Goal: Task Accomplishment & Management: Manage account settings

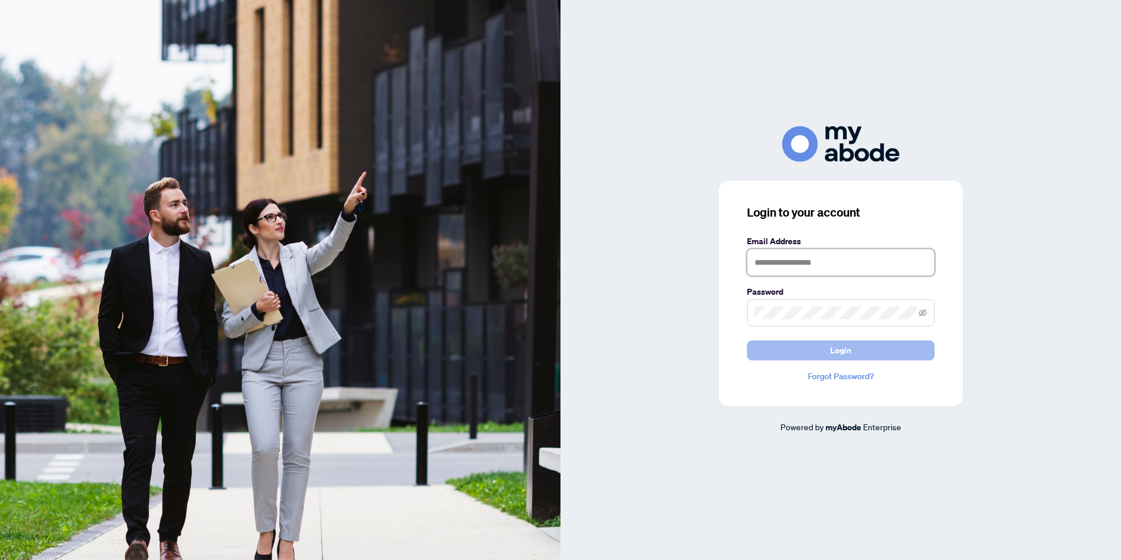
type input "**********"
click at [903, 348] on button "Login" at bounding box center [841, 350] width 188 height 20
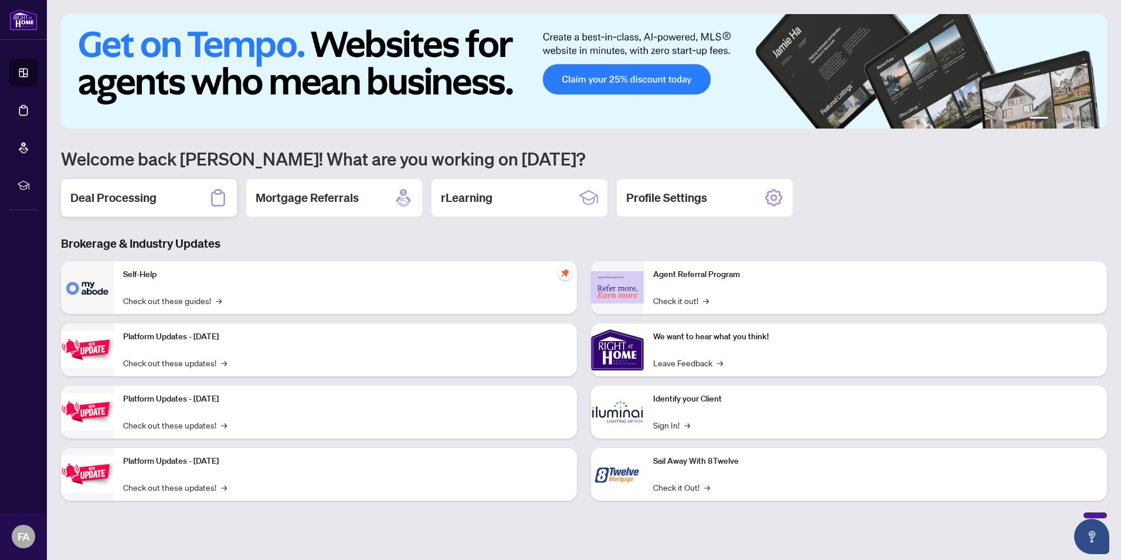
click at [111, 201] on h2 "Deal Processing" at bounding box center [113, 197] width 86 height 16
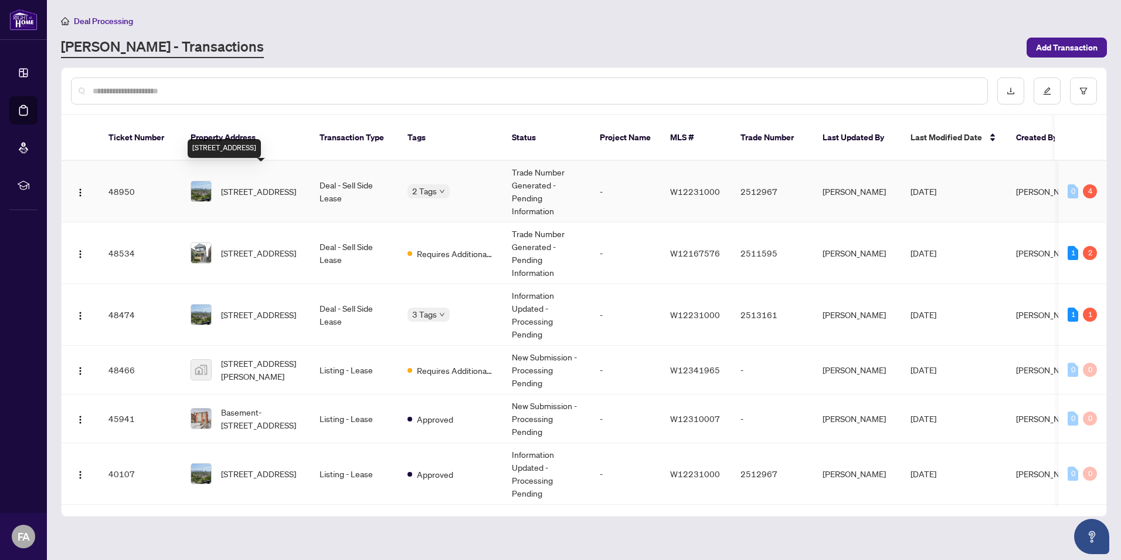
click at [259, 185] on span "[STREET_ADDRESS]" at bounding box center [258, 191] width 75 height 13
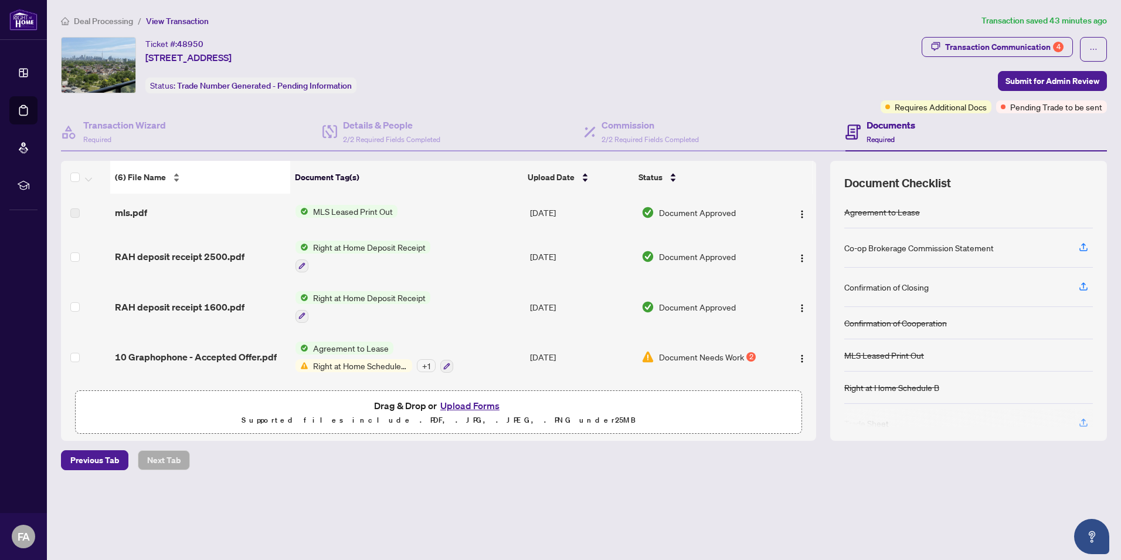
click at [133, 171] on div "(6) File Name" at bounding box center [200, 177] width 171 height 13
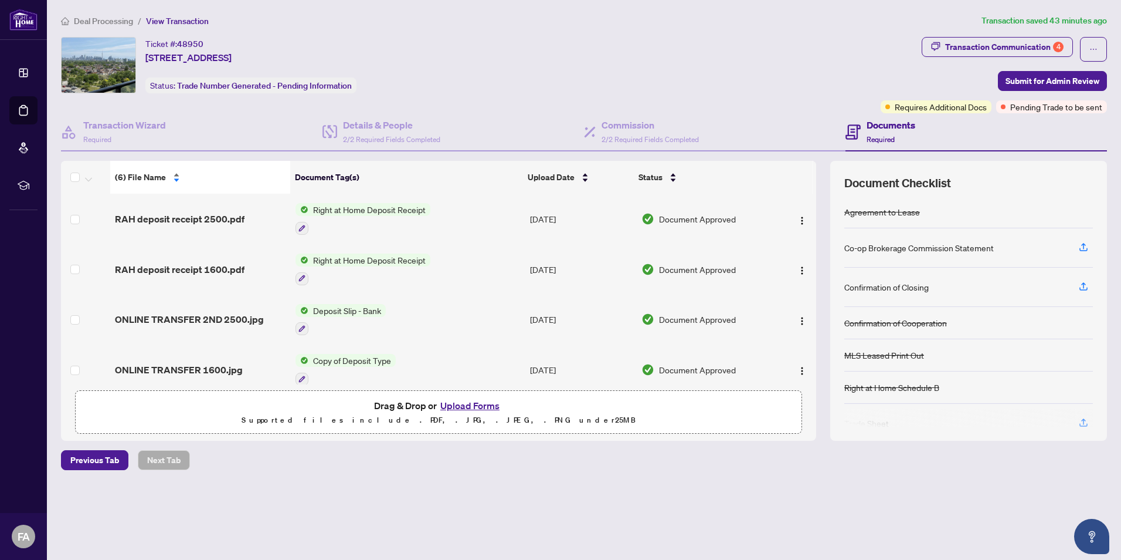
click at [175, 174] on div "(6) File Name" at bounding box center [200, 177] width 171 height 13
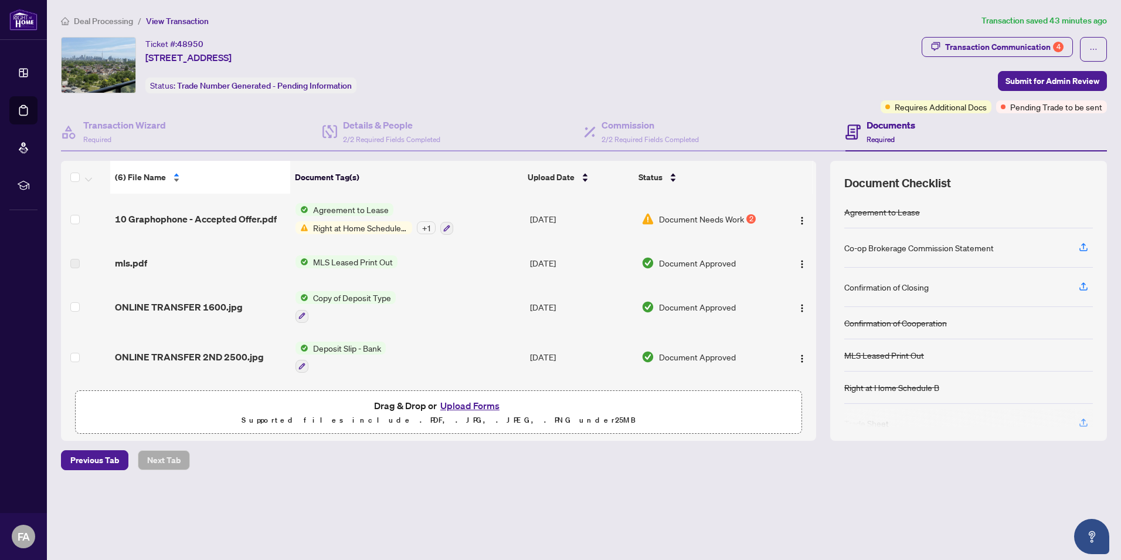
click at [175, 174] on div "(6) File Name" at bounding box center [200, 177] width 171 height 13
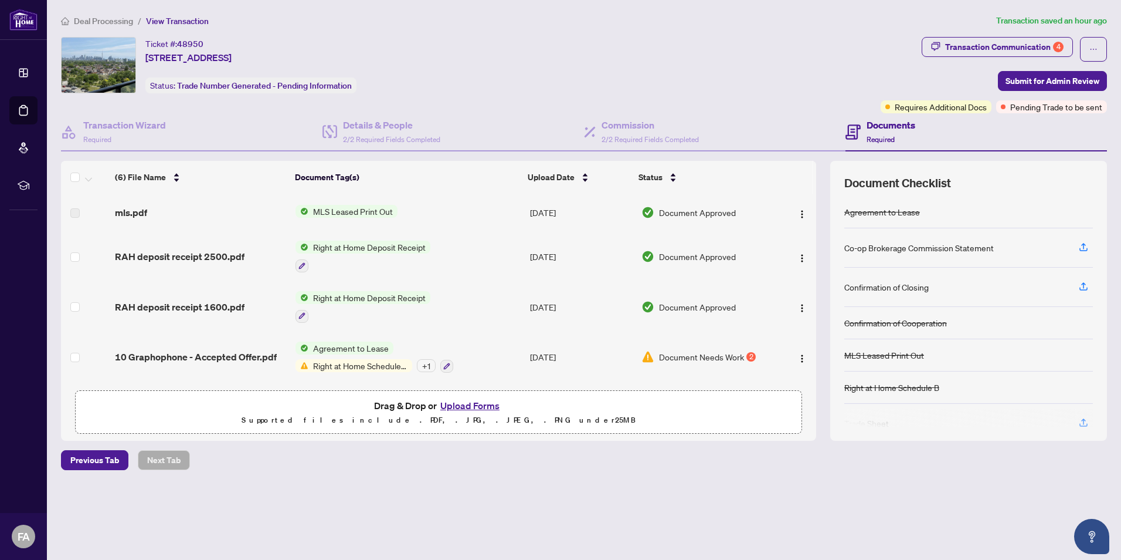
click at [653, 112] on div "Ticket #: 48950 1006-[STREET_ADDRESS] Status: Trade Number Generated - Pending …" at bounding box center [469, 75] width 820 height 76
click at [640, 127] on h4 "Commission" at bounding box center [650, 125] width 97 height 14
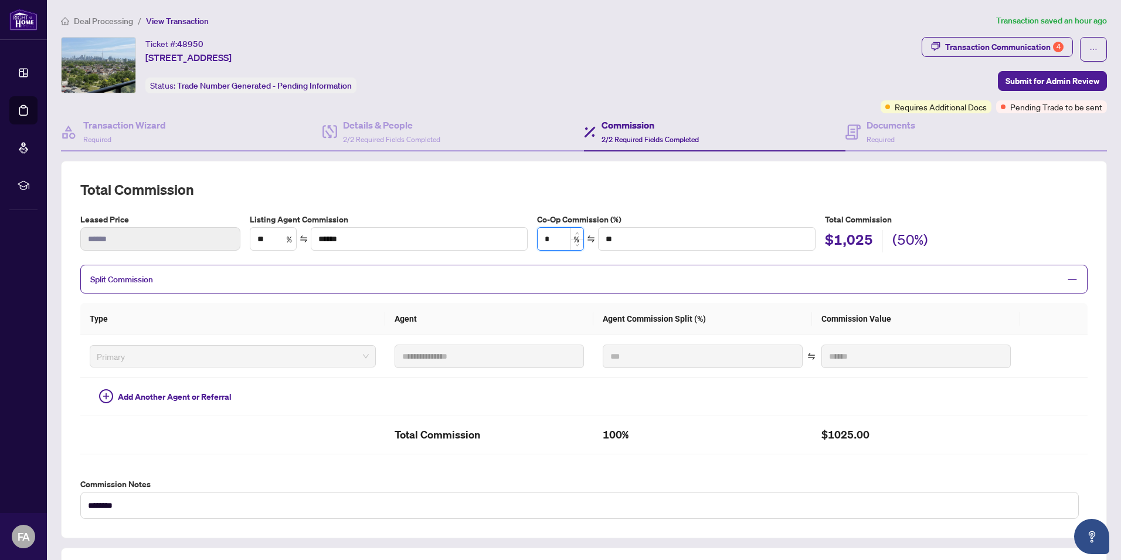
click at [562, 239] on input "*" at bounding box center [561, 239] width 46 height 22
type input "**"
type input "******"
type input "***"
type input "******"
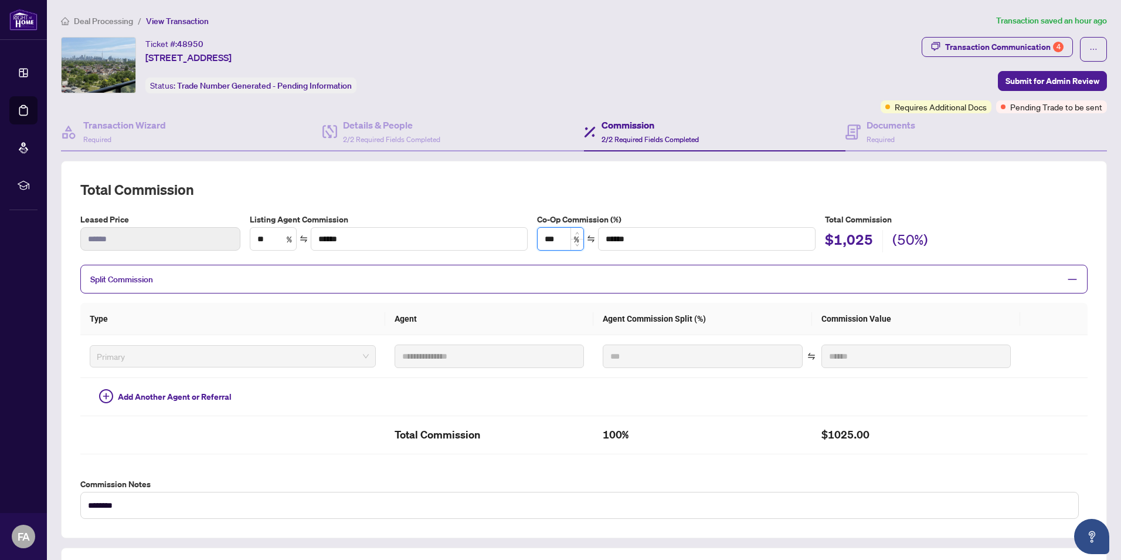
type input "**"
type input "******"
type input "*"
type input "**"
type input "*"
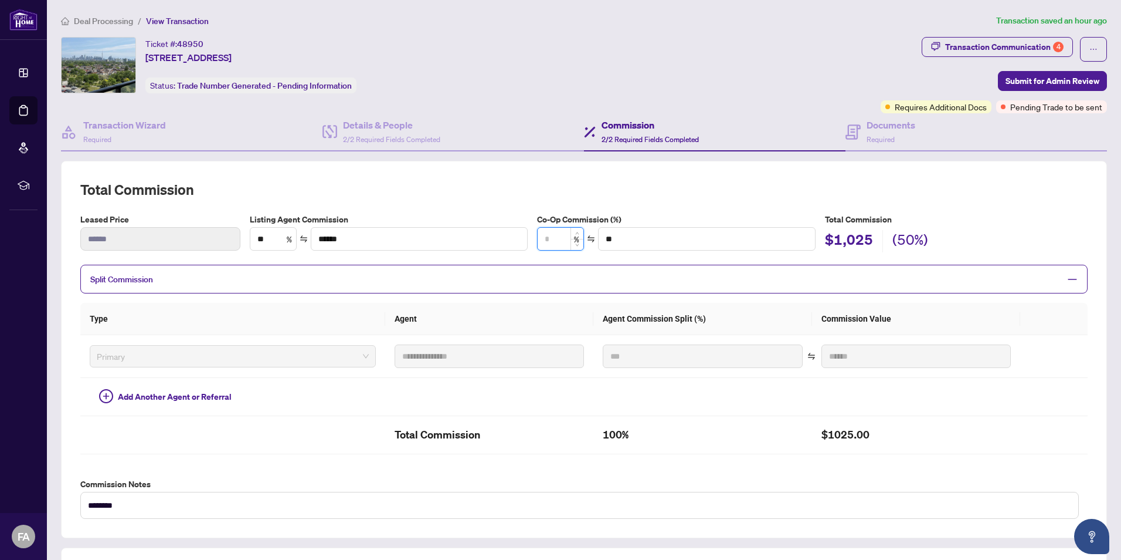
type input "******"
type input "**"
type input "******"
type input "**"
click at [1027, 80] on span "Submit for Admin Review" at bounding box center [1053, 81] width 94 height 19
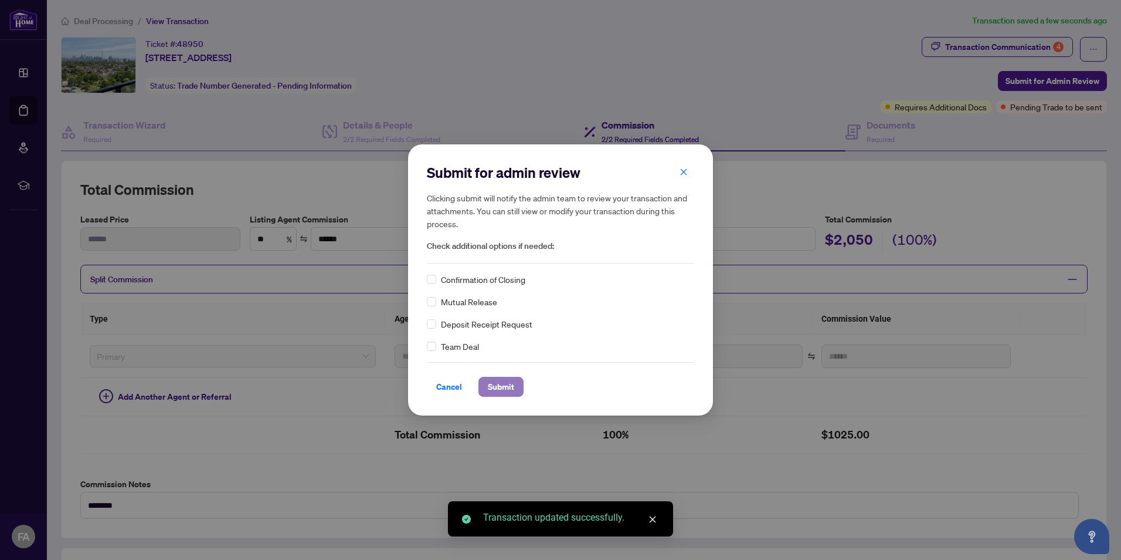
click at [506, 383] on span "Submit" at bounding box center [501, 386] width 26 height 19
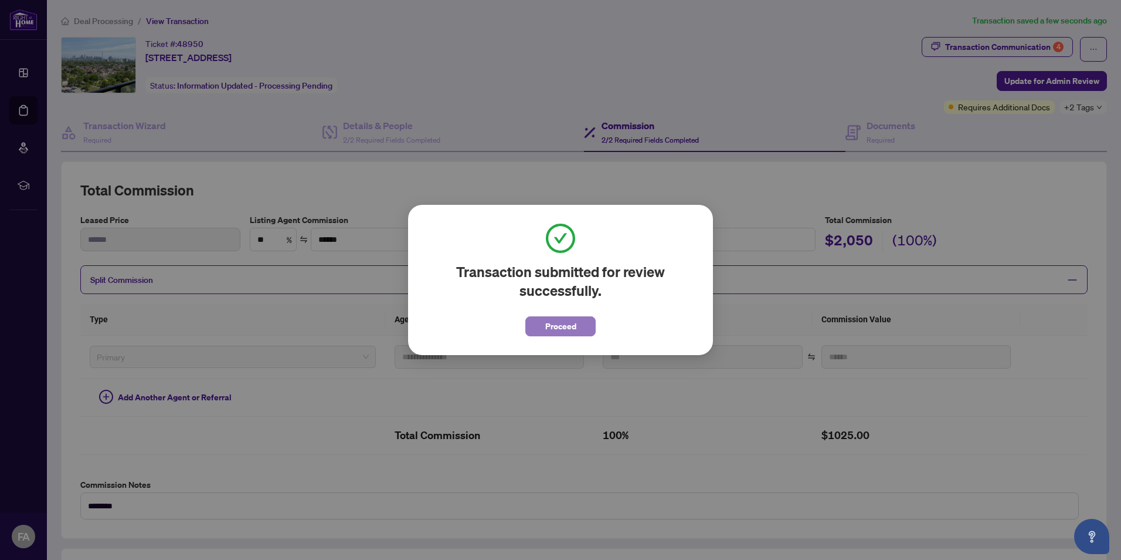
click at [571, 330] on span "Proceed" at bounding box center [560, 326] width 31 height 19
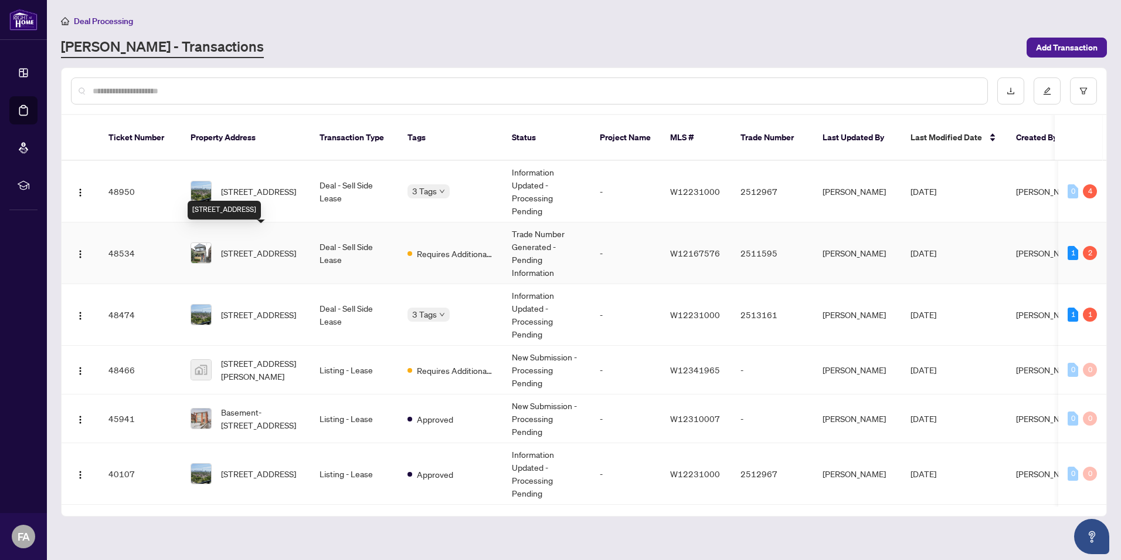
drag, startPoint x: 253, startPoint y: 244, endPoint x: 242, endPoint y: 242, distance: 12.0
click at [242, 246] on span "[STREET_ADDRESS]" at bounding box center [258, 252] width 75 height 13
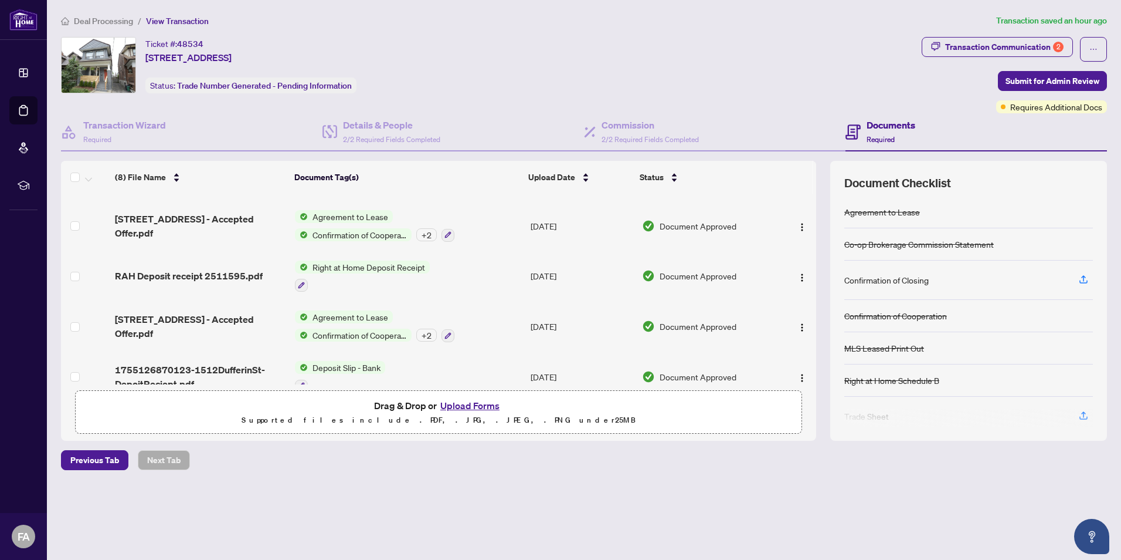
scroll to position [176, 0]
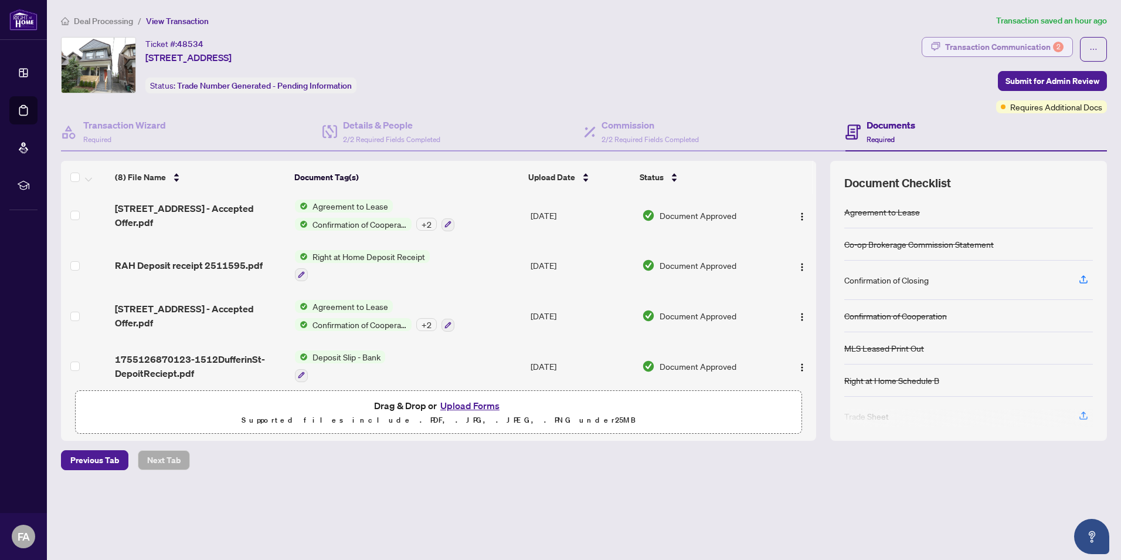
click at [1028, 55] on div "Transaction Communication 2" at bounding box center [1004, 47] width 118 height 19
type textarea "**********"
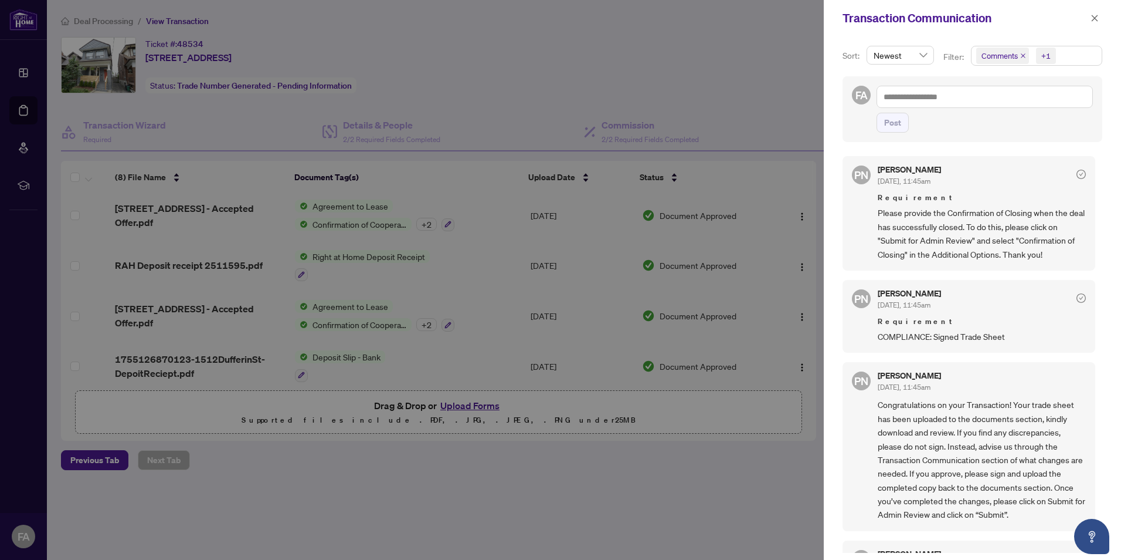
click at [791, 51] on div at bounding box center [560, 280] width 1121 height 560
click at [1096, 15] on icon "close" at bounding box center [1095, 18] width 8 height 8
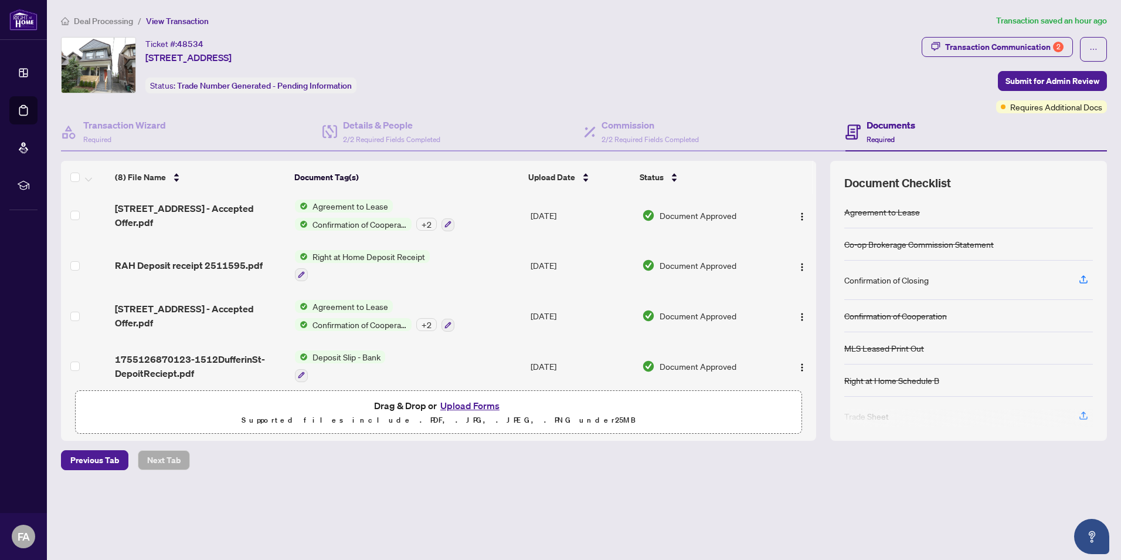
click at [1016, 92] on div "Transaction Communication 2 Submit for Admin Review Requires Additional Docs" at bounding box center [1014, 75] width 185 height 76
click at [1026, 87] on span "Submit for Admin Review" at bounding box center [1053, 81] width 94 height 19
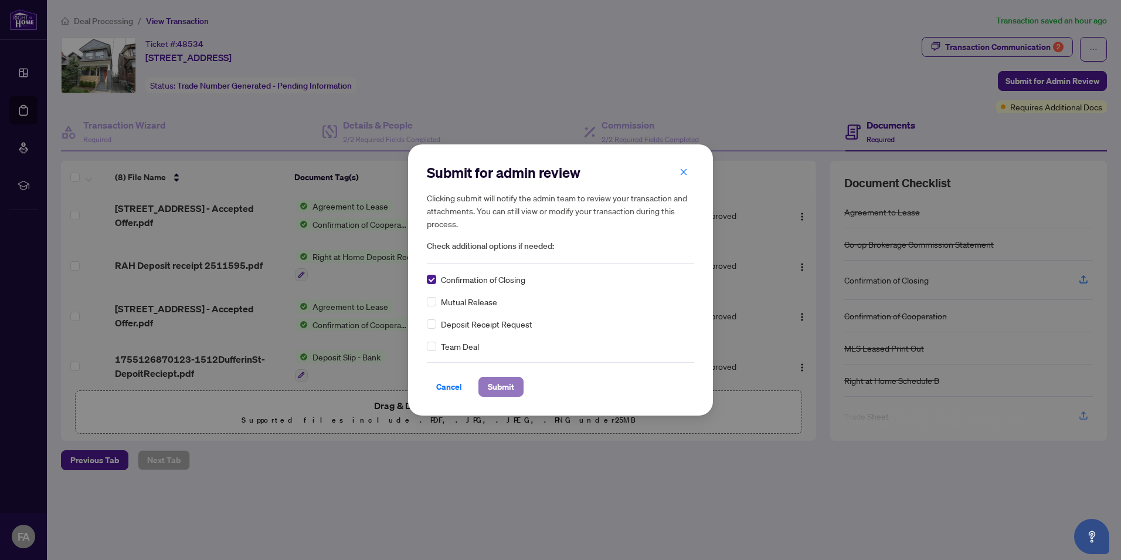
click at [488, 379] on span "Submit" at bounding box center [501, 386] width 26 height 19
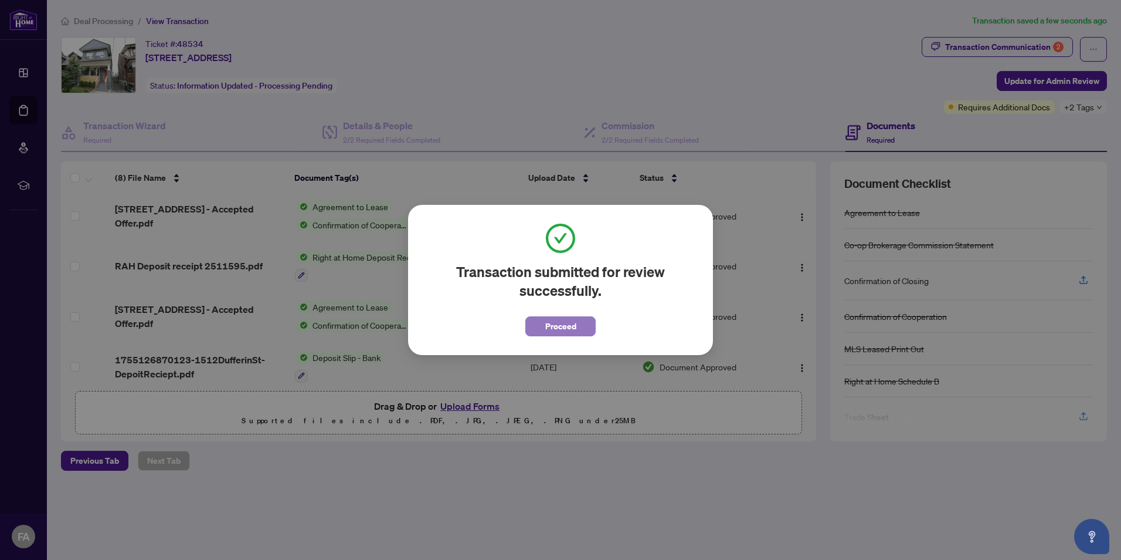
click at [564, 330] on span "Proceed" at bounding box center [560, 326] width 31 height 19
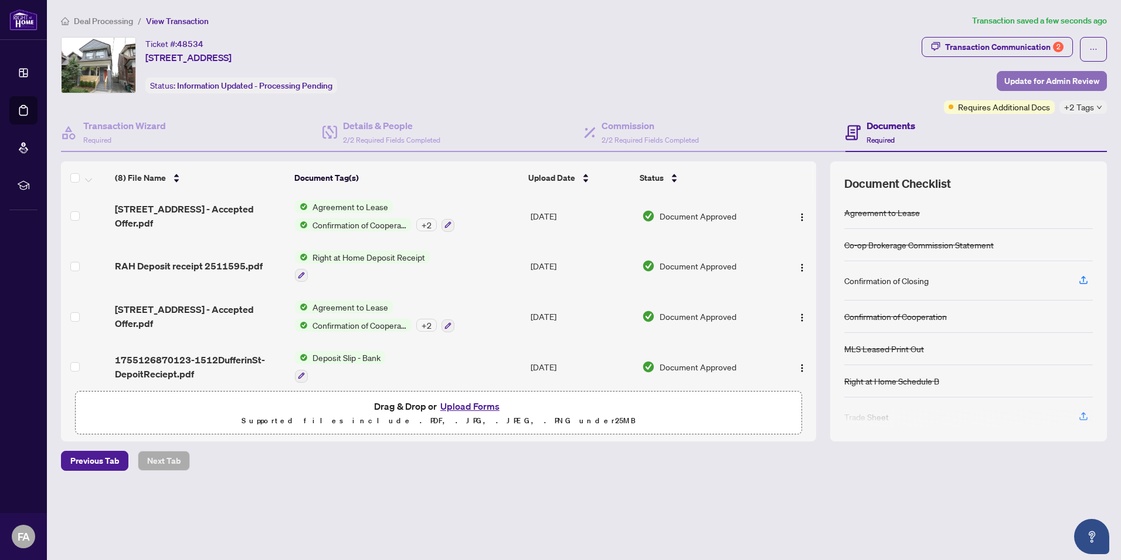
click at [1013, 75] on span "Update for Admin Review" at bounding box center [1052, 81] width 95 height 19
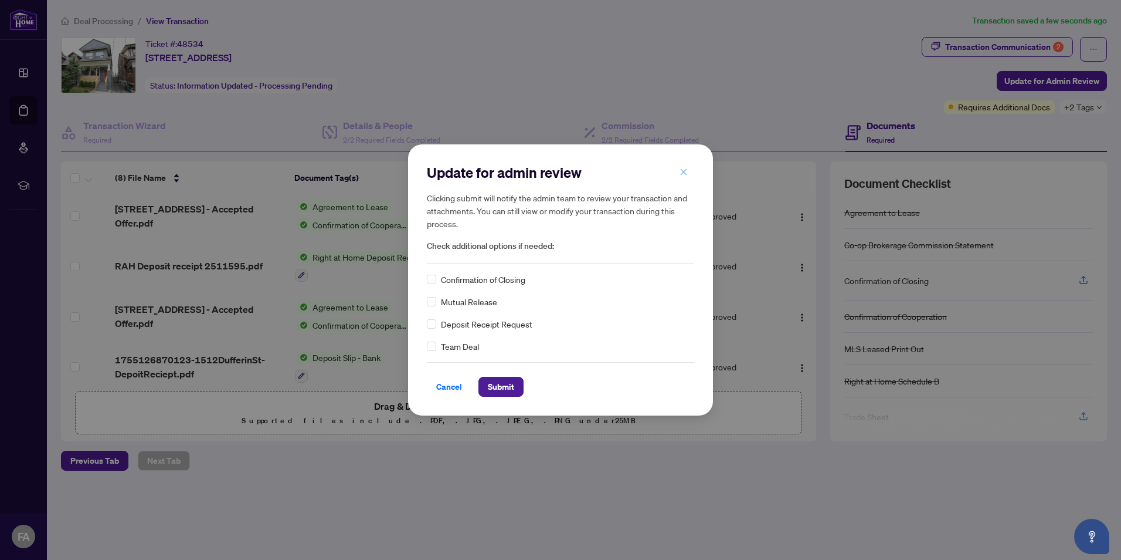
click at [686, 168] on icon "close" at bounding box center [684, 172] width 8 height 8
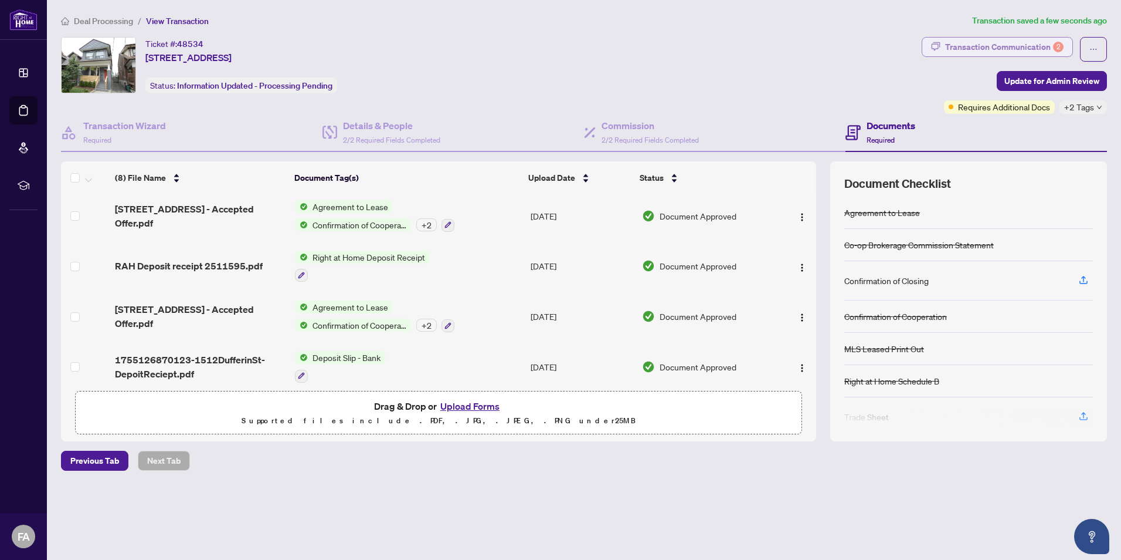
click at [985, 49] on div "Transaction Communication 2" at bounding box center [1004, 47] width 118 height 19
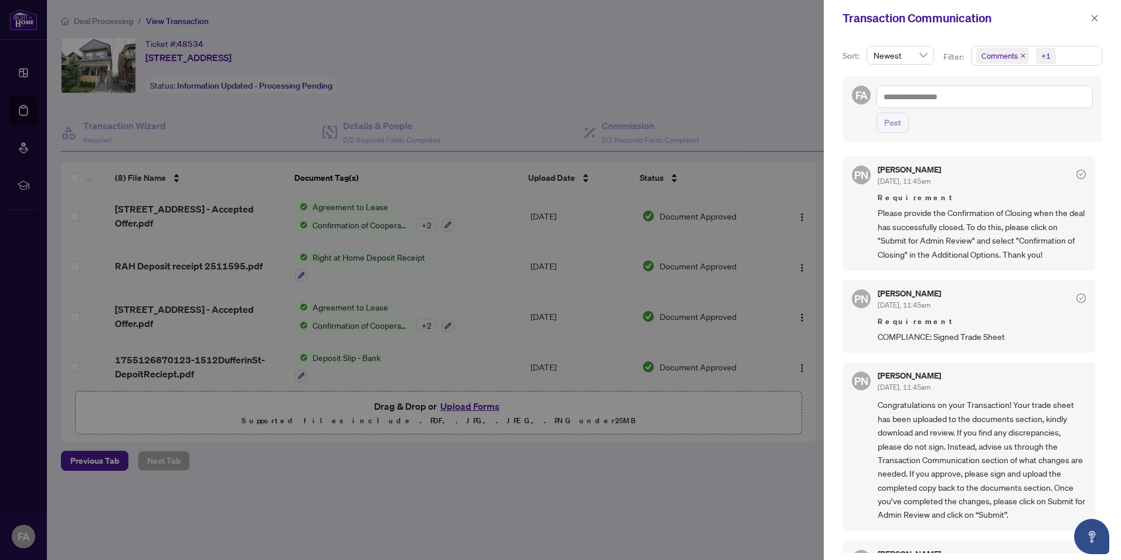
click at [225, 235] on div at bounding box center [560, 280] width 1121 height 560
click at [170, 355] on div at bounding box center [560, 280] width 1121 height 560
click at [191, 256] on div at bounding box center [560, 280] width 1121 height 560
click at [188, 255] on div at bounding box center [560, 280] width 1121 height 560
click at [1096, 20] on icon "close" at bounding box center [1095, 18] width 6 height 6
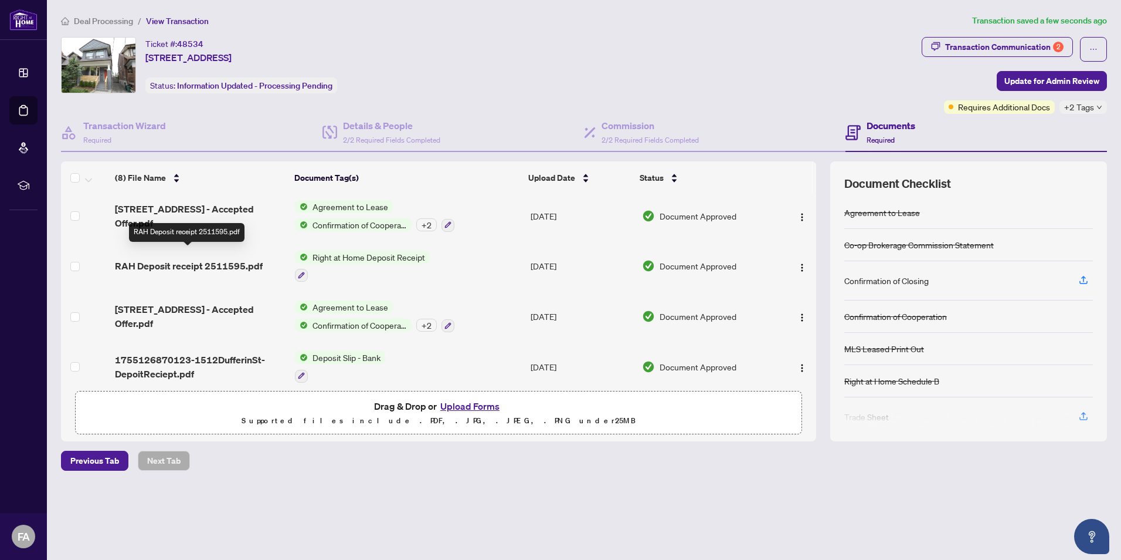
click at [226, 259] on span "RAH Deposit receipt 2511595.pdf" at bounding box center [189, 266] width 148 height 14
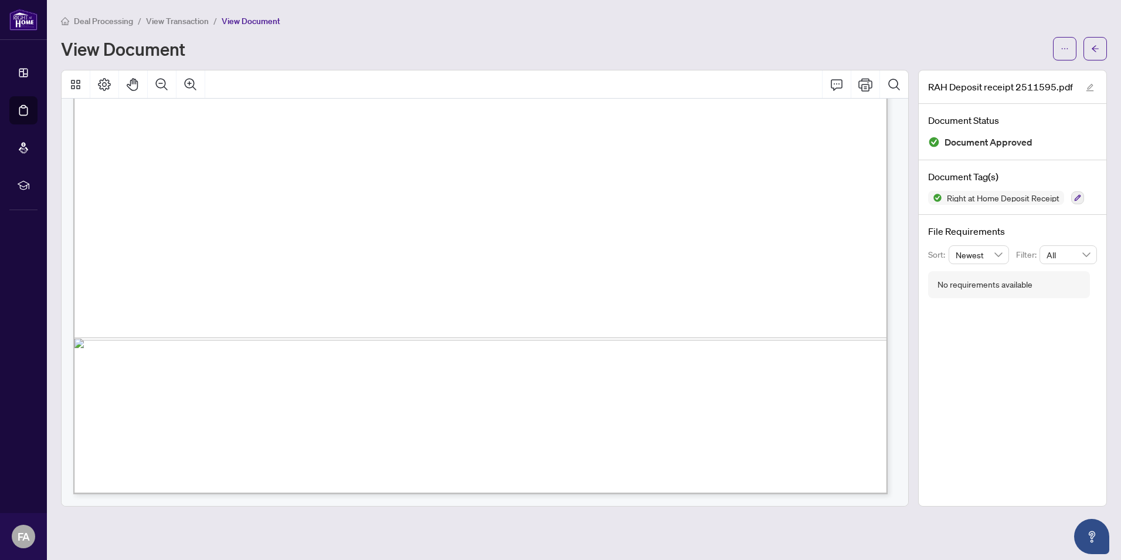
scroll to position [113, 0]
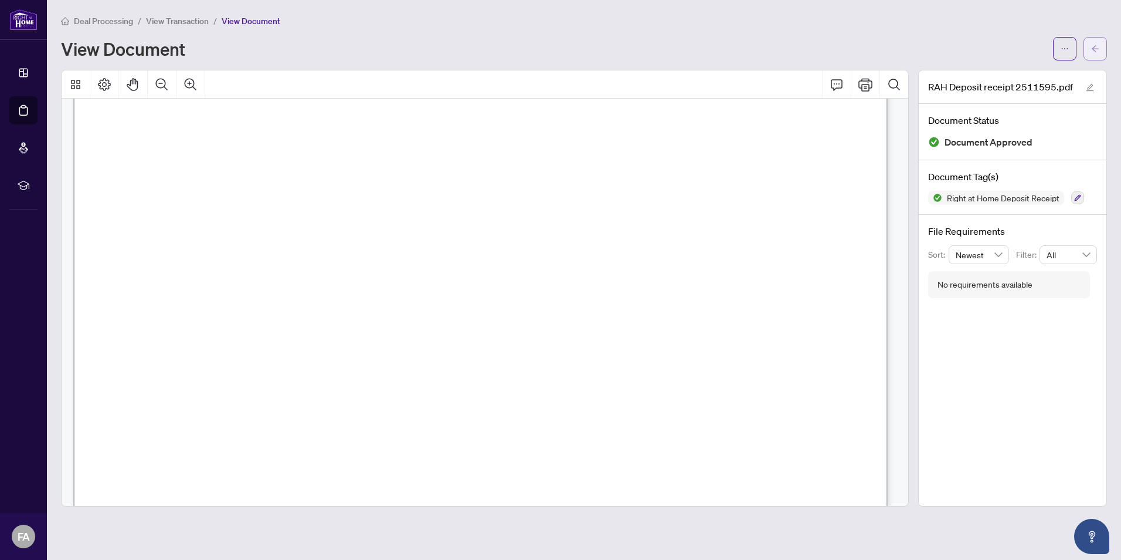
drag, startPoint x: 1101, startPoint y: 48, endPoint x: 1096, endPoint y: 43, distance: 6.7
click at [1096, 43] on span "button" at bounding box center [1095, 48] width 8 height 19
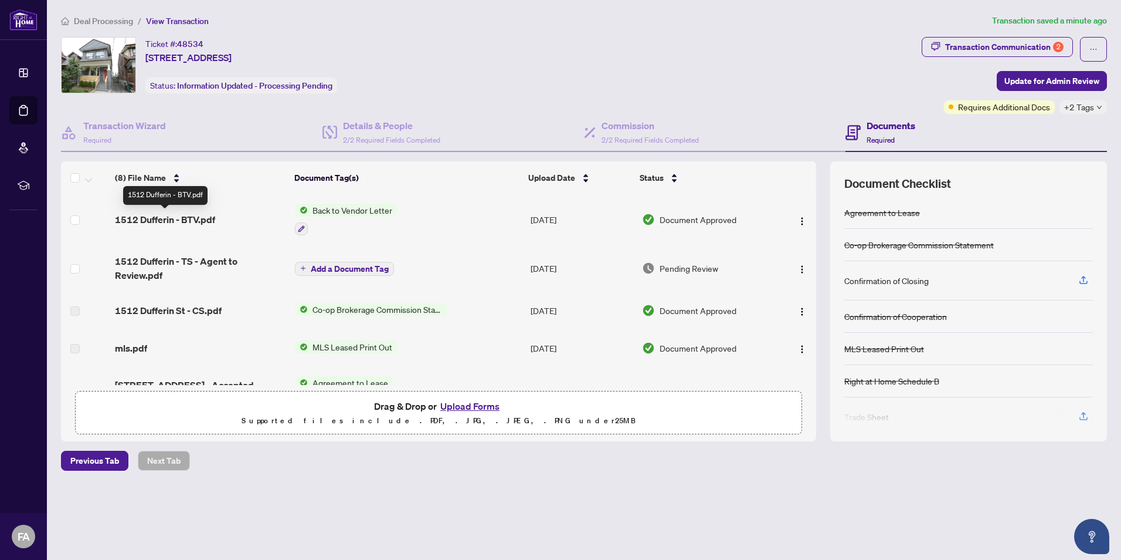
click at [178, 218] on span "1512 Dufferin - BTV.pdf" at bounding box center [165, 219] width 100 height 14
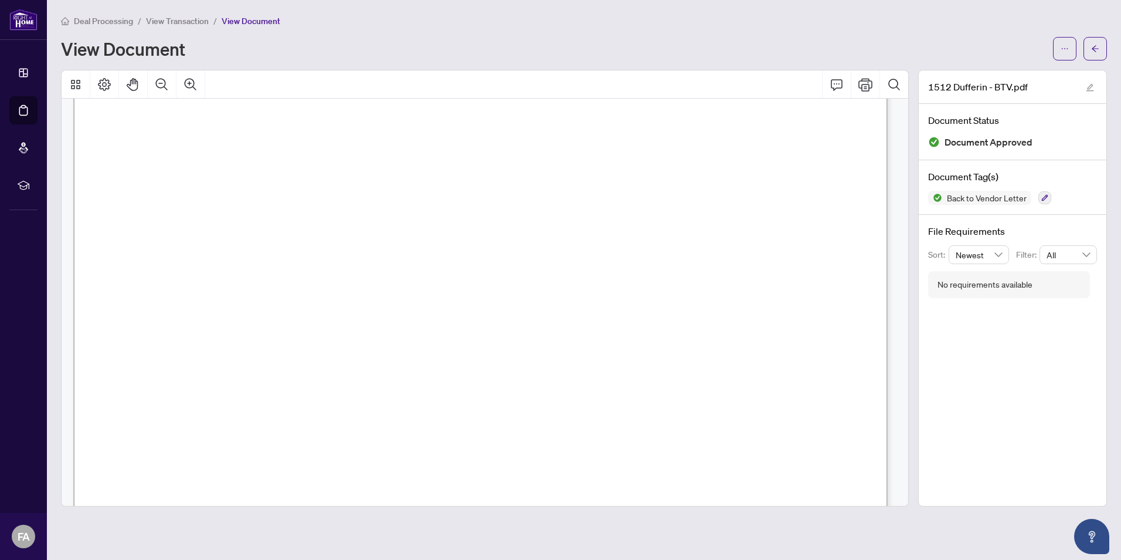
scroll to position [341, 0]
drag, startPoint x: 898, startPoint y: 287, endPoint x: 879, endPoint y: 381, distance: 95.7
click at [879, 381] on div at bounding box center [486, 302] width 826 height 1066
drag, startPoint x: 879, startPoint y: 381, endPoint x: 886, endPoint y: 323, distance: 58.5
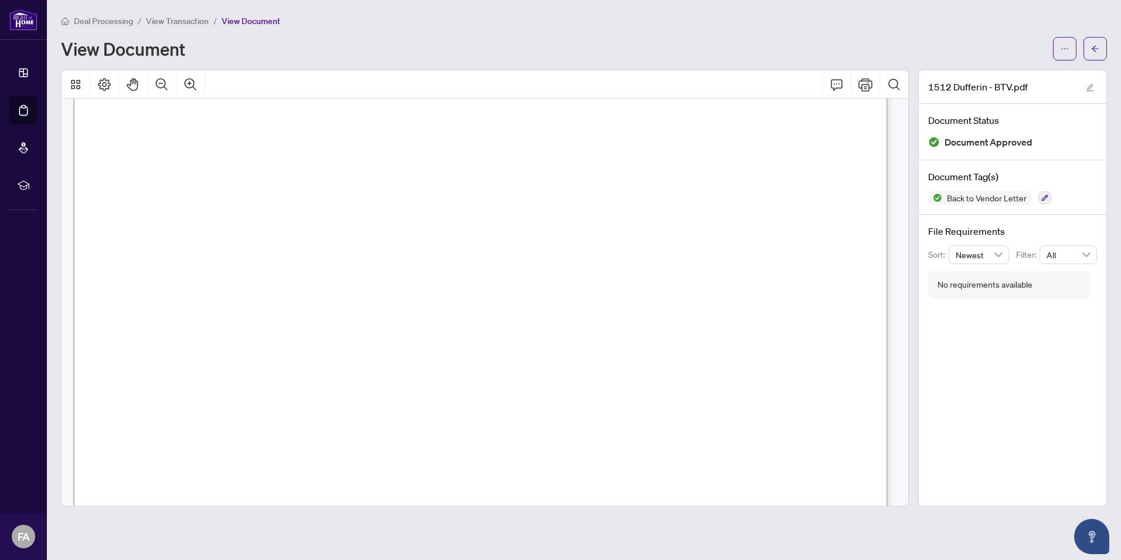
scroll to position [0, 0]
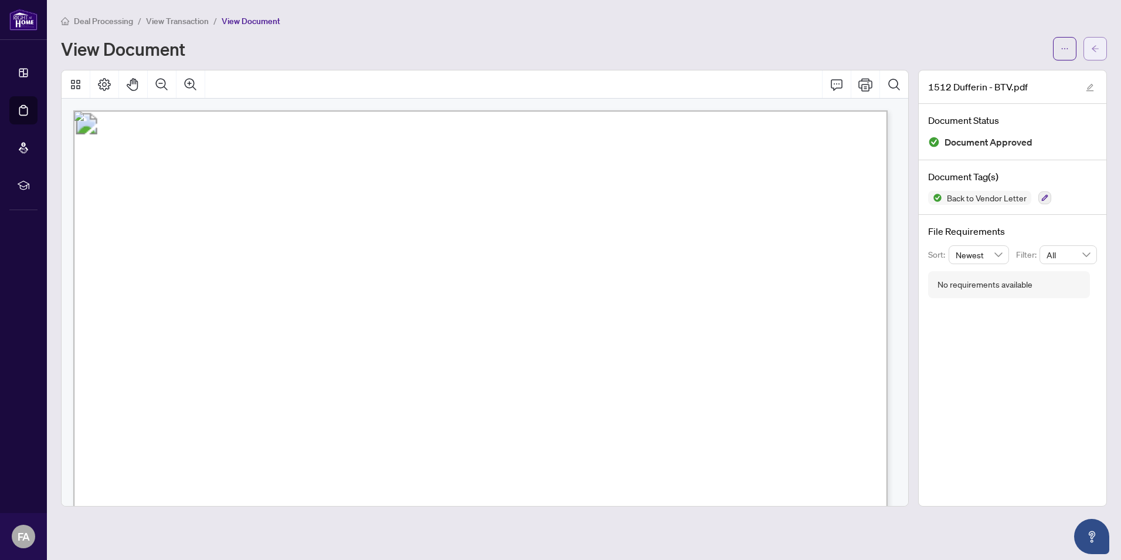
click at [1098, 42] on span "button" at bounding box center [1095, 48] width 8 height 19
click at [1099, 47] on icon "arrow-left" at bounding box center [1095, 49] width 8 height 8
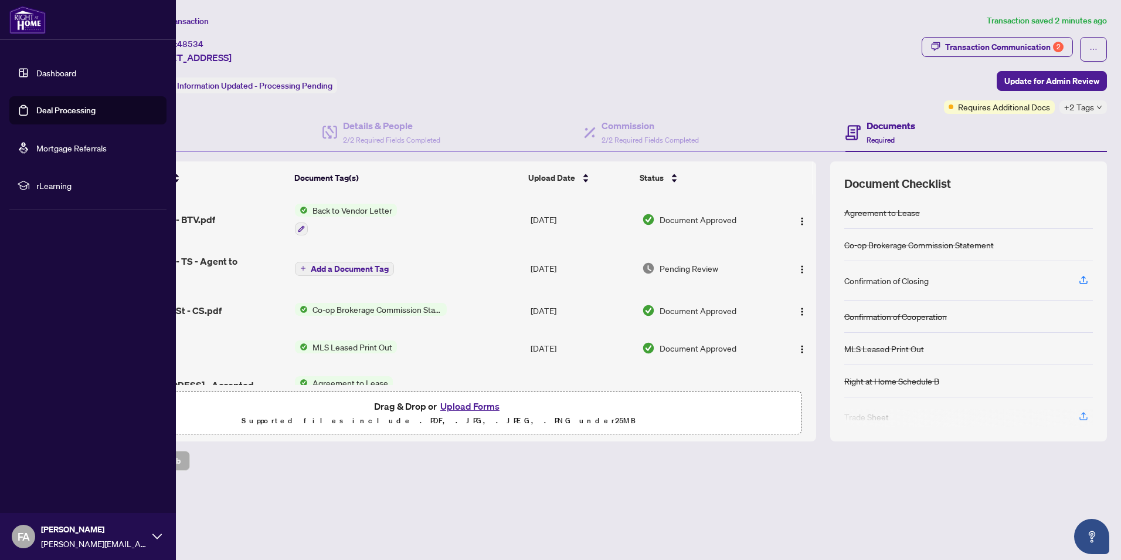
click at [38, 71] on link "Dashboard" at bounding box center [56, 72] width 40 height 11
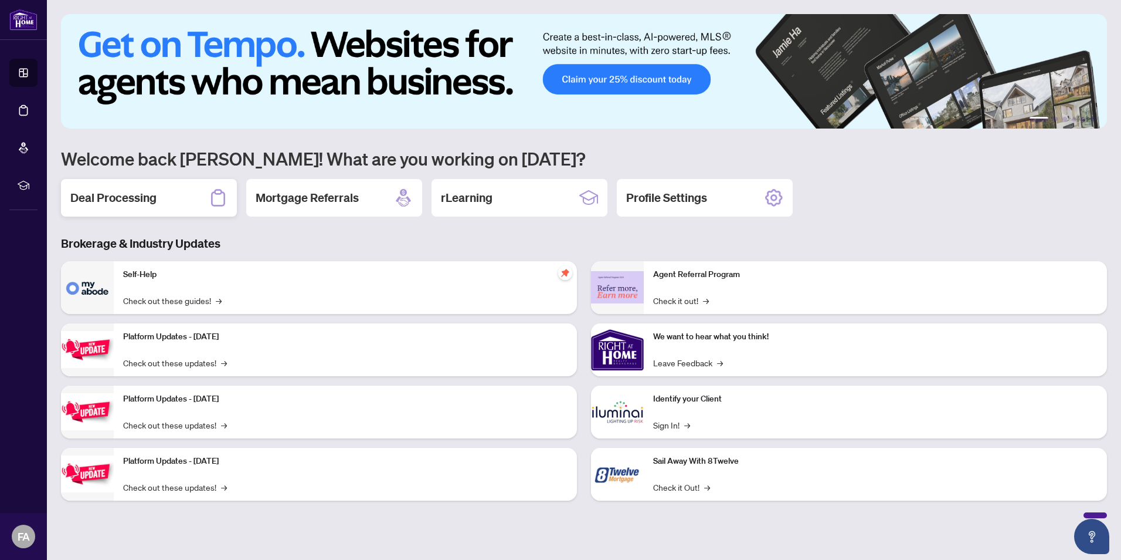
click at [127, 201] on h2 "Deal Processing" at bounding box center [113, 197] width 86 height 16
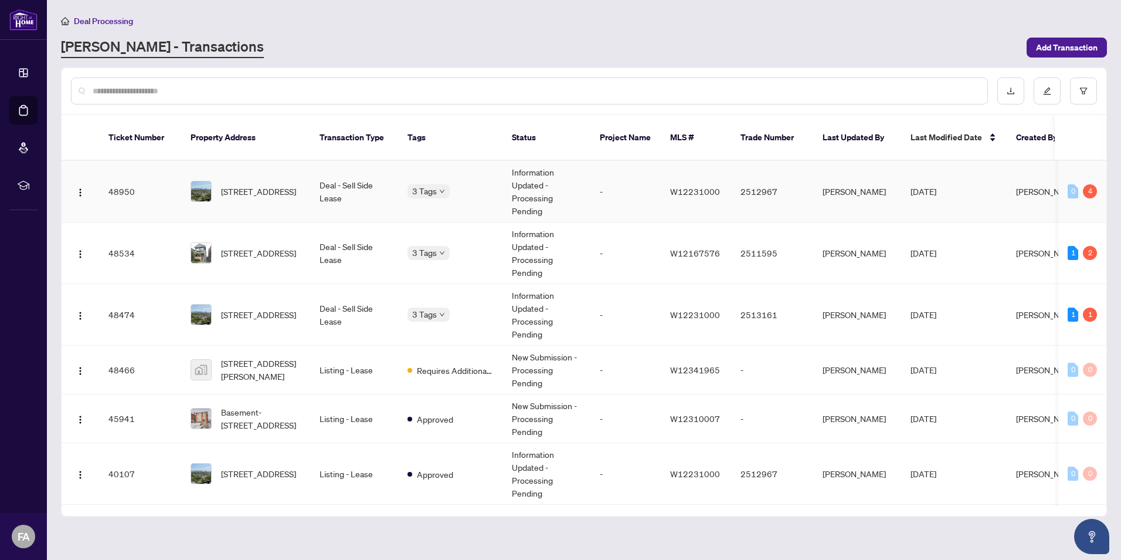
click at [269, 185] on span "[STREET_ADDRESS]" at bounding box center [258, 191] width 75 height 13
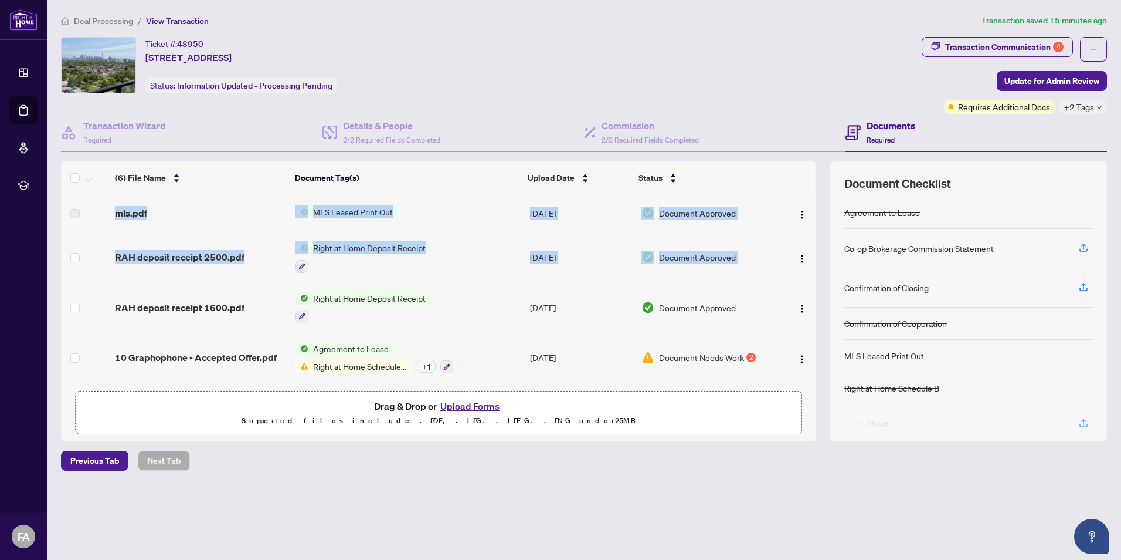
drag, startPoint x: 812, startPoint y: 231, endPoint x: 811, endPoint y: 171, distance: 60.4
click at [811, 171] on div "(6) File Name Document Tag(s) Upload Date Status mls.pdf MLS Leased Print Out […" at bounding box center [438, 272] width 755 height 223
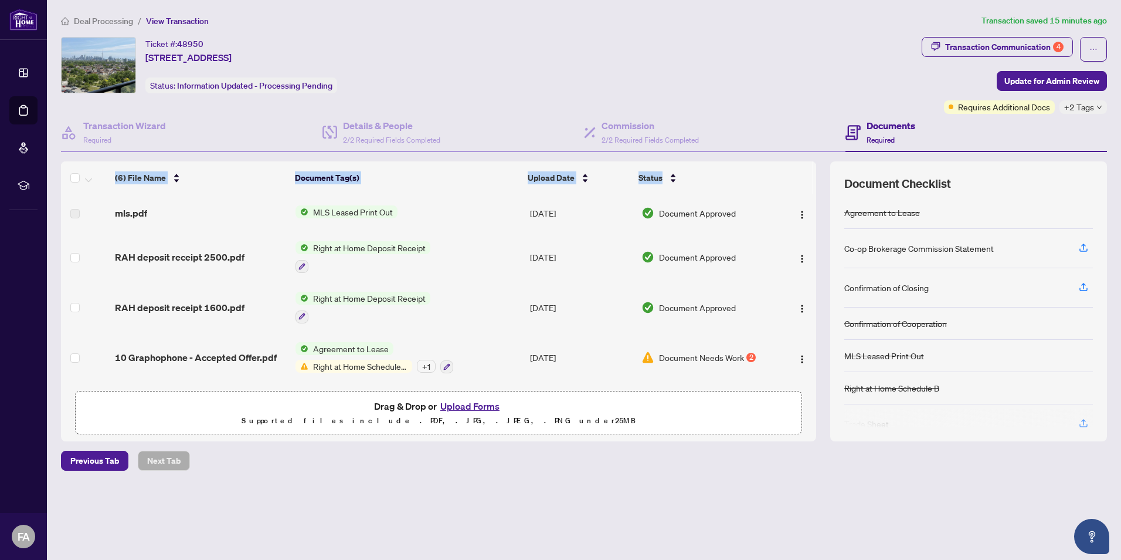
drag, startPoint x: 811, startPoint y: 171, endPoint x: 816, endPoint y: 177, distance: 8.3
click at [816, 177] on div "(6) File Name Document Tag(s) Upload Date Status mls.pdf MLS Leased Print Out […" at bounding box center [584, 301] width 1046 height 280
click at [453, 204] on td "MLS Leased Print Out" at bounding box center [408, 213] width 234 height 38
click at [1038, 50] on div "Transaction Communication 4" at bounding box center [1004, 47] width 118 height 19
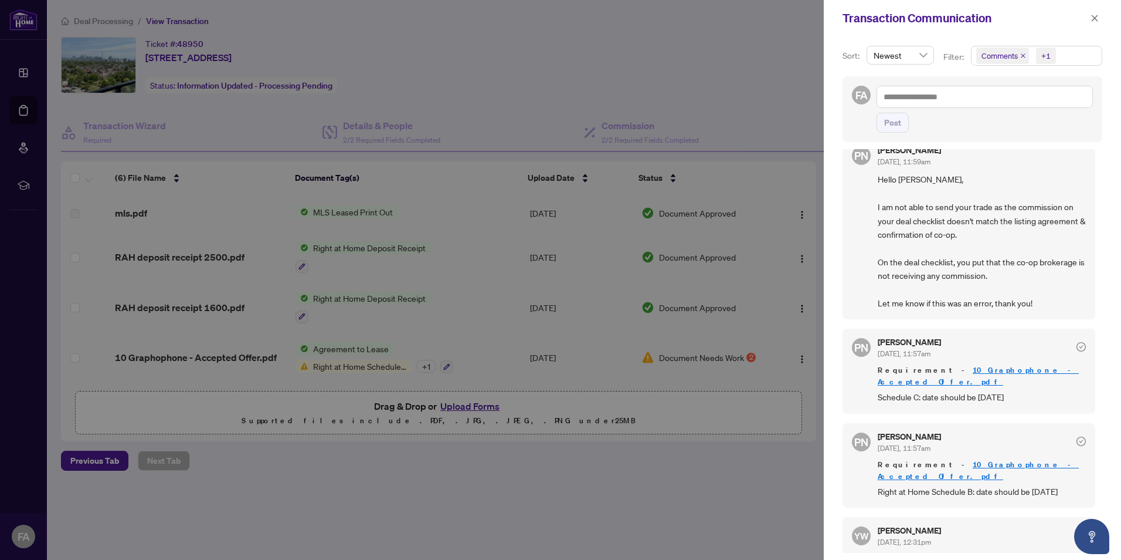
scroll to position [218, 0]
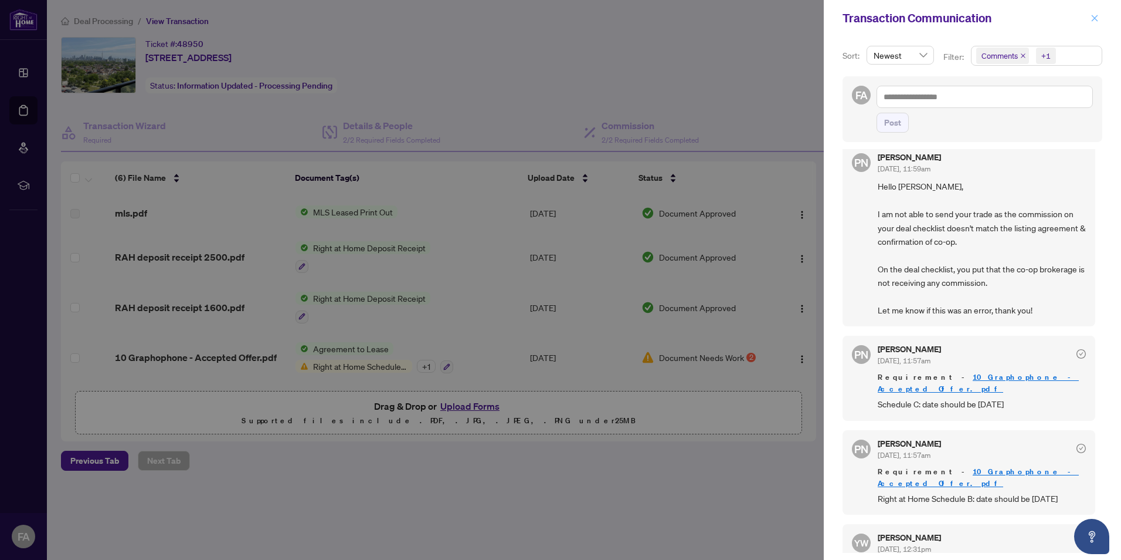
click at [1098, 18] on icon "close" at bounding box center [1095, 18] width 8 height 8
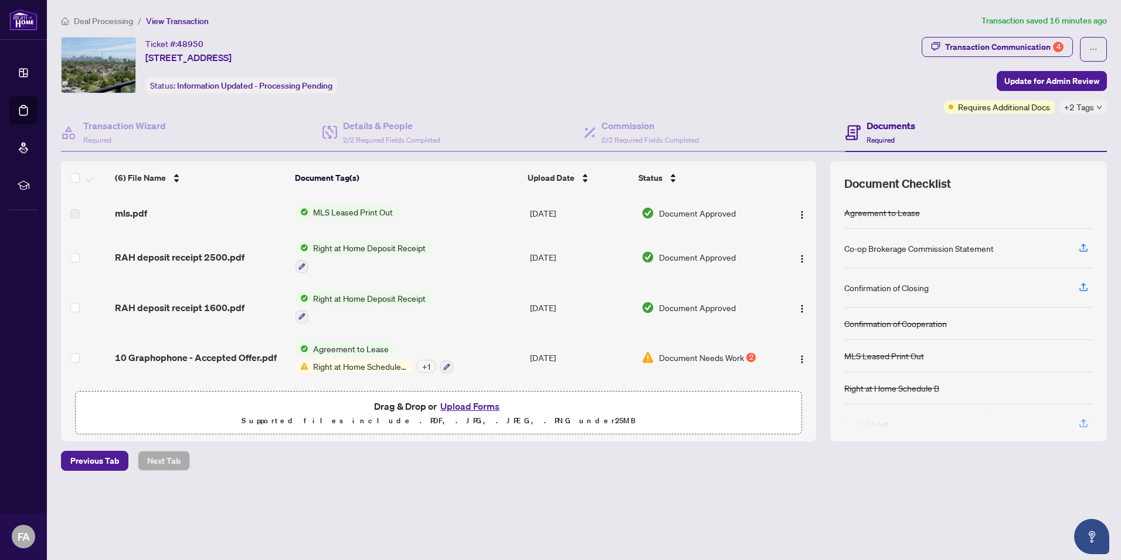
click at [221, 351] on span "10 Graphophone - Accepted Offer.pdf" at bounding box center [196, 357] width 162 height 14
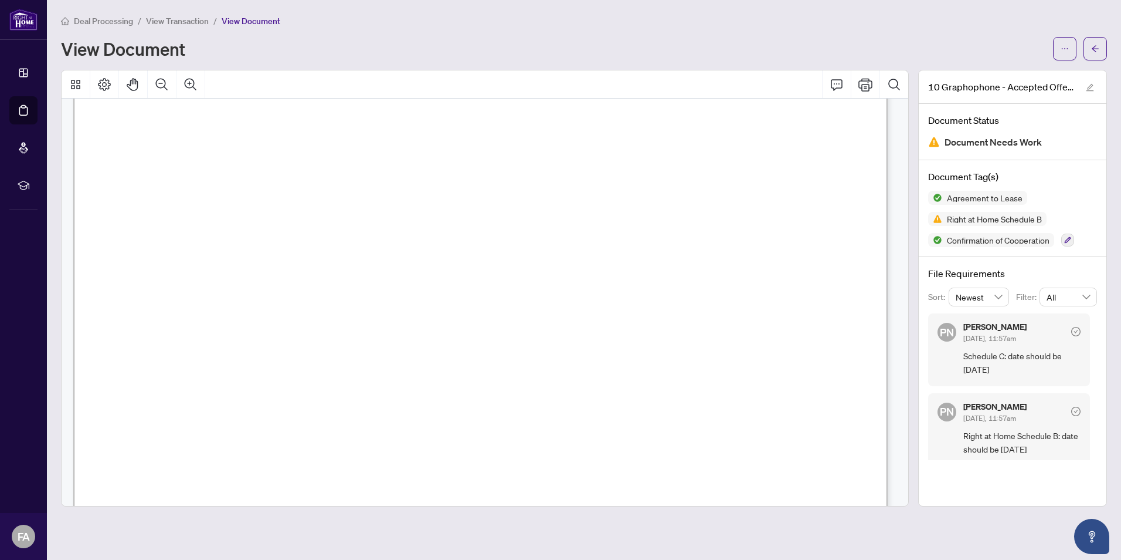
scroll to position [11479, 0]
